Goal: Transaction & Acquisition: Obtain resource

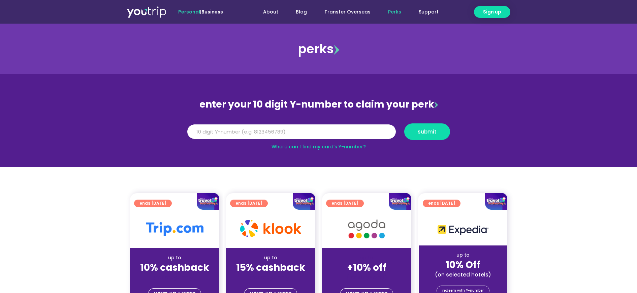
drag, startPoint x: 433, startPoint y: 6, endPoint x: 72, endPoint y: 225, distance: 421.7
click at [72, 225] on section "ends 30 Sep 2025 up to 10% cashback (for stays only) redeem with Y-number ends …" at bounding box center [318, 254] width 637 height 123
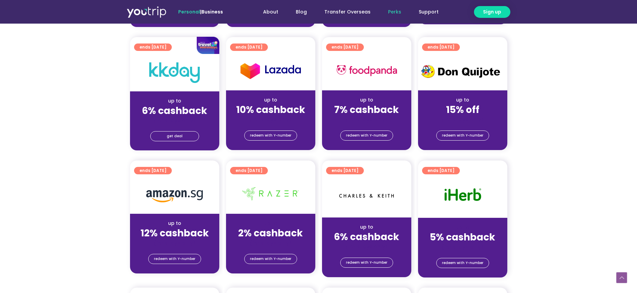
scroll to position [140, 0]
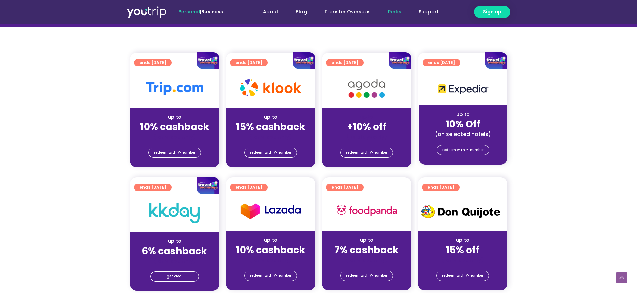
click at [368, 138] on div "(for stays only)" at bounding box center [366, 136] width 78 height 7
click at [368, 154] on span "redeem with Y-number" at bounding box center [366, 152] width 41 height 9
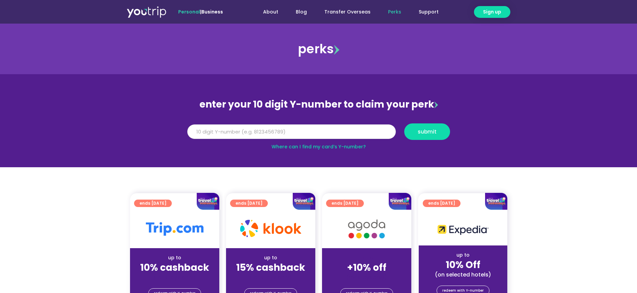
click at [232, 131] on input "Y Number" at bounding box center [291, 131] width 209 height 15
click at [301, 149] on link "Where can I find my card’s Y-number?" at bounding box center [318, 146] width 94 height 7
click at [234, 130] on input "Y Number" at bounding box center [291, 131] width 209 height 15
type input "8172643051"
click at [429, 127] on button "submit" at bounding box center [427, 131] width 46 height 17
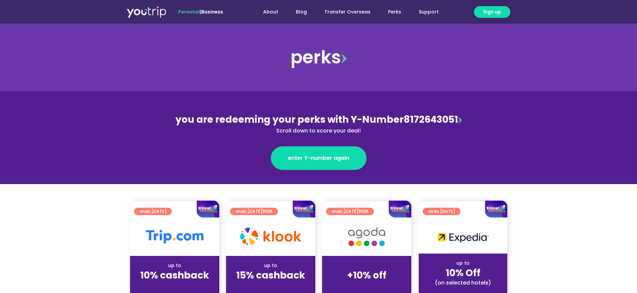
scroll to position [140, 0]
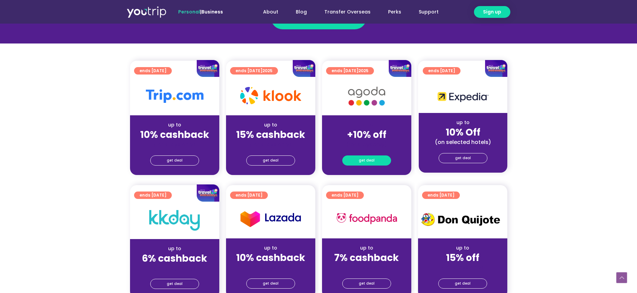
click at [372, 159] on span "get deal" at bounding box center [367, 160] width 16 height 9
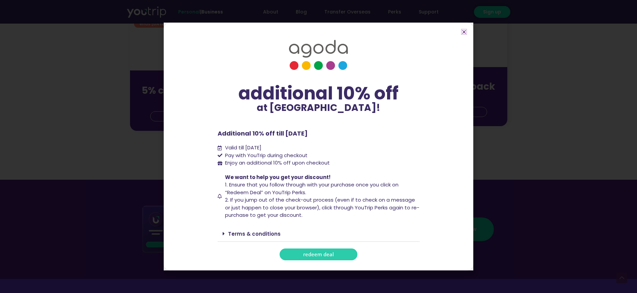
scroll to position [702, 0]
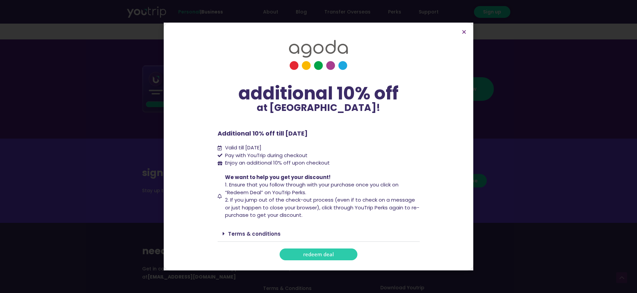
click at [289, 251] on link "redeem deal" at bounding box center [319, 254] width 78 height 12
